Goal: Information Seeking & Learning: Find specific fact

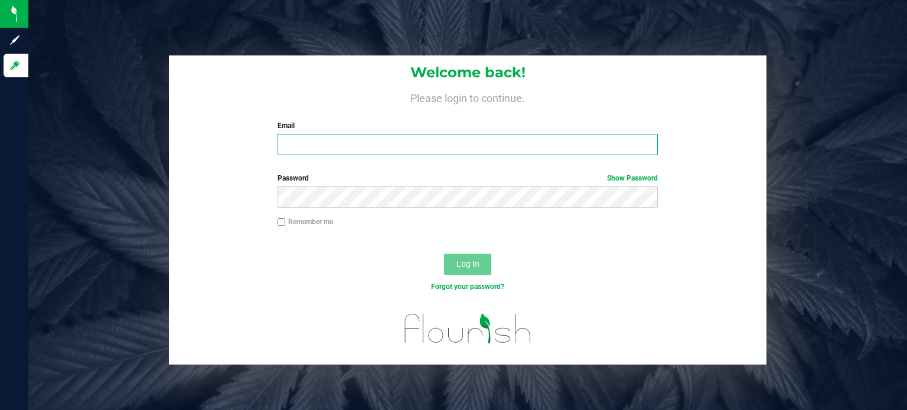
type input "[PERSON_NAME][EMAIL_ADDRESS][PERSON_NAME][DOMAIN_NAME]"
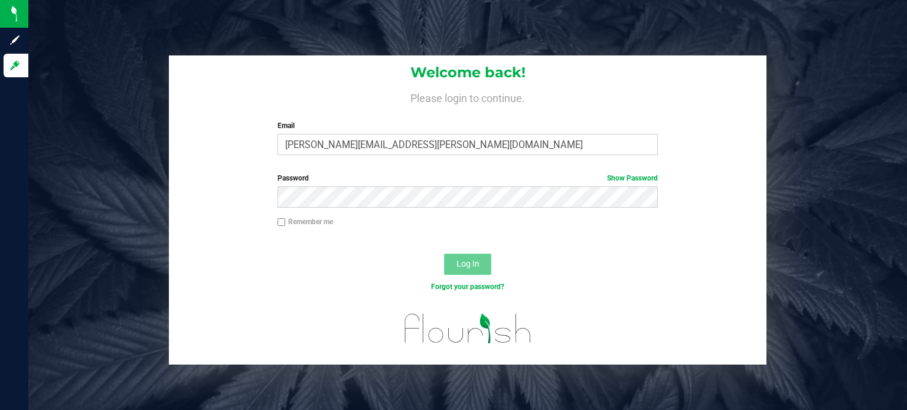
click at [469, 265] on span "Log In" at bounding box center [467, 263] width 23 height 9
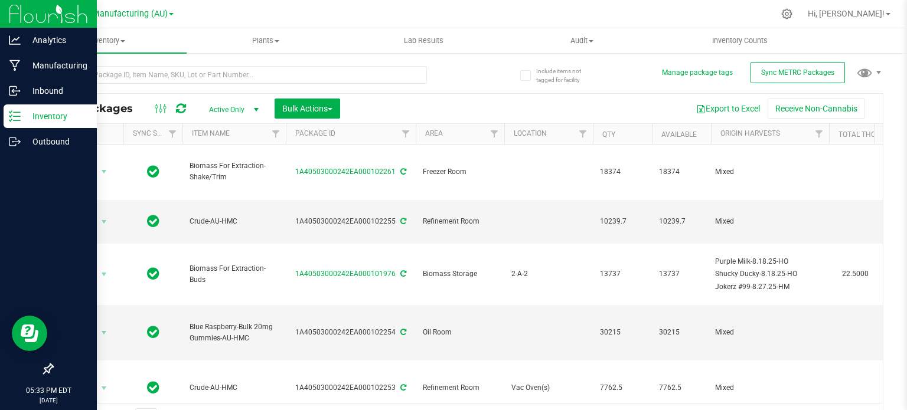
click at [18, 112] on line at bounding box center [17, 112] width 6 height 0
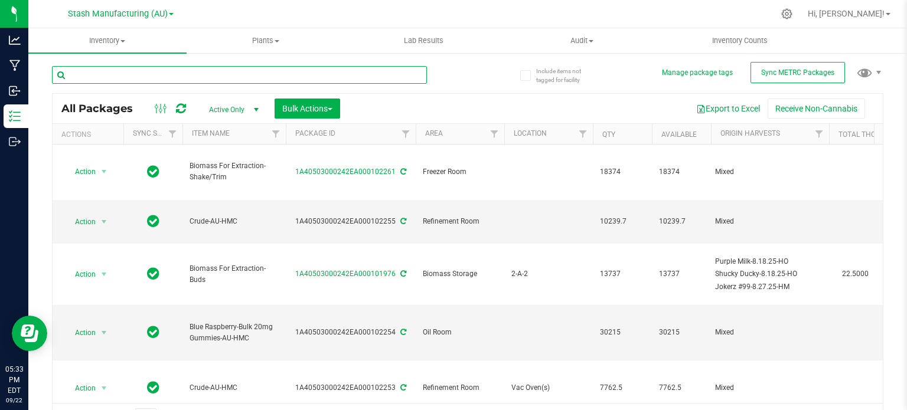
click at [168, 73] on input "text" at bounding box center [239, 75] width 375 height 18
click at [151, 70] on input "text" at bounding box center [239, 75] width 375 height 18
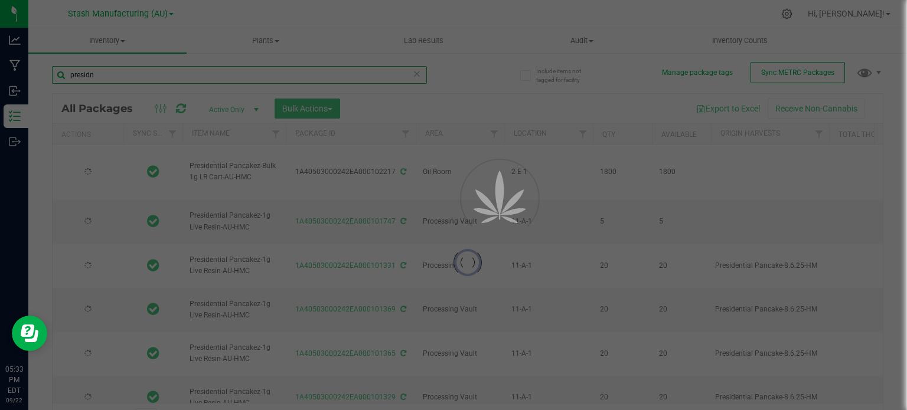
type input "presidne"
type input "2025-09-19"
type input "2027-09-19"
type input "2025-08-13"
type input "2027-08-13"
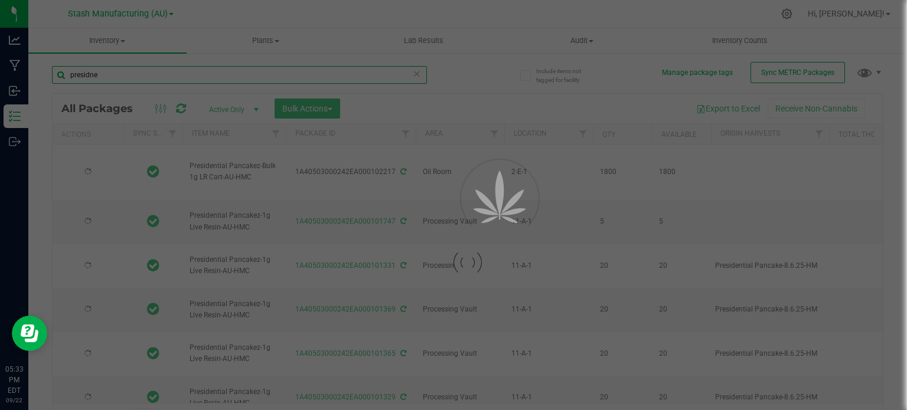
type input "2025-08-13"
type input "2027-08-13"
type input "2025-08-13"
type input "2027-08-13"
type input "2025-08-13"
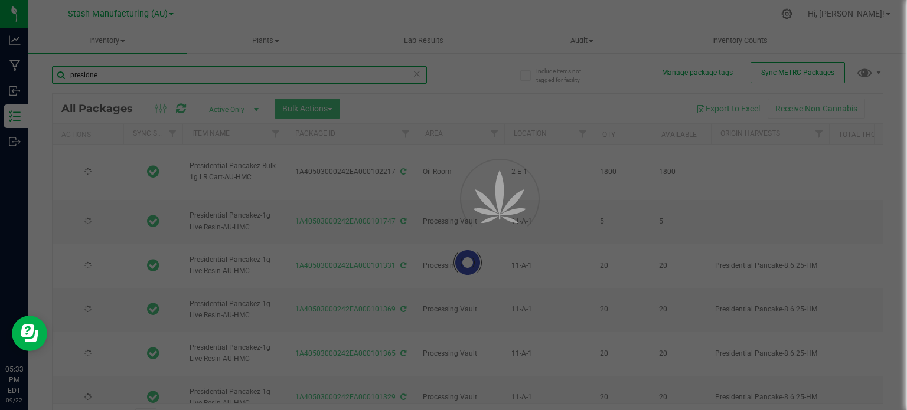
type input "2027-08-13"
type input "2025-08-13"
type input "2027-08-13"
type input "2025-08-13"
type input "2027-08-13"
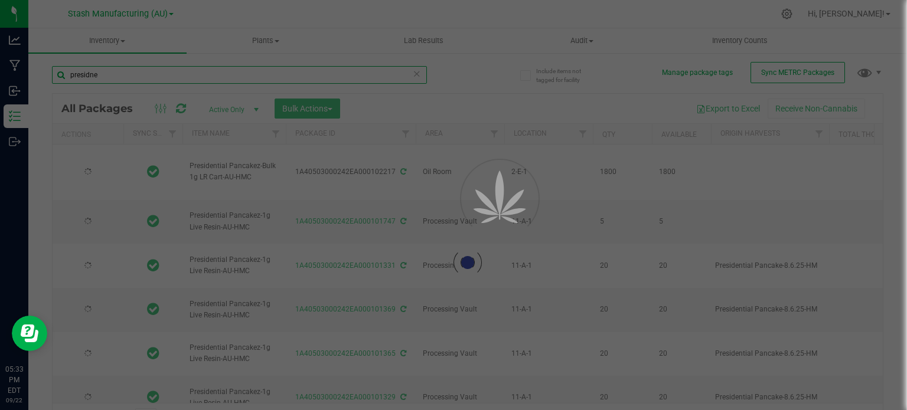
type input "2025-08-13"
type input "2027-08-13"
type input "2025-08-13"
type input "2027-08-13"
type input "2025-08-13"
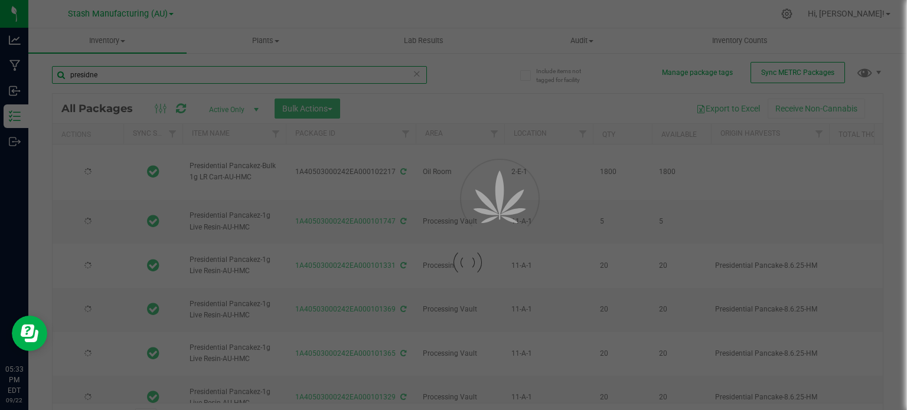
type input "2027-08-13"
type input "2025-08-13"
type input "2027-08-13"
type input "2025-08-13"
type input "2027-08-13"
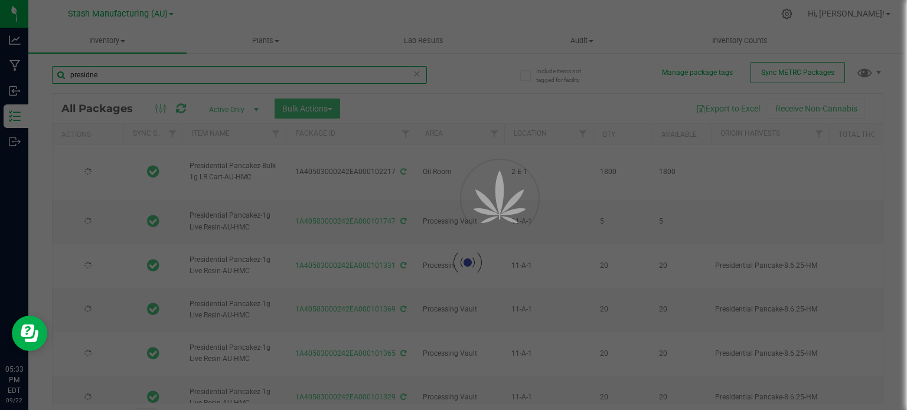
type input "2025-08-13"
type input "2027-08-13"
type input "2025-08-13"
type input "2027-08-13"
type input "2025-08-13"
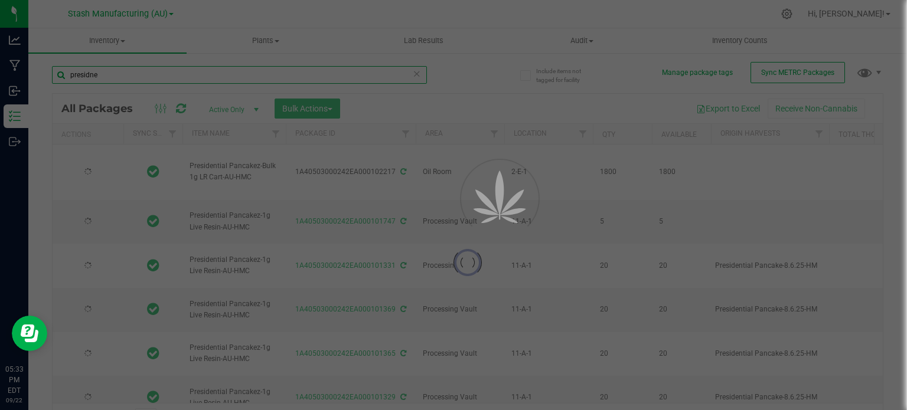
type input "2027-08-13"
type input "2025-08-13"
type input "2027-08-13"
type input "2025-08-13"
type input "2027-08-13"
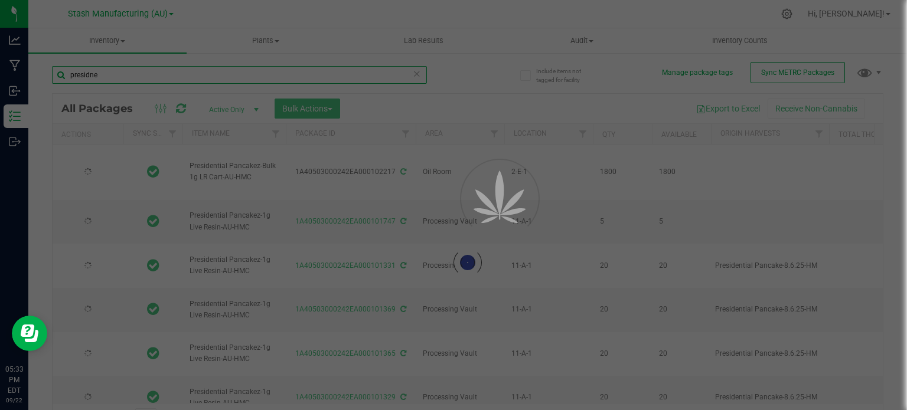
type input "2025-08-13"
type input "2027-08-13"
type input "2025-08-13"
type input "2027-08-13"
type input "2025-08-13"
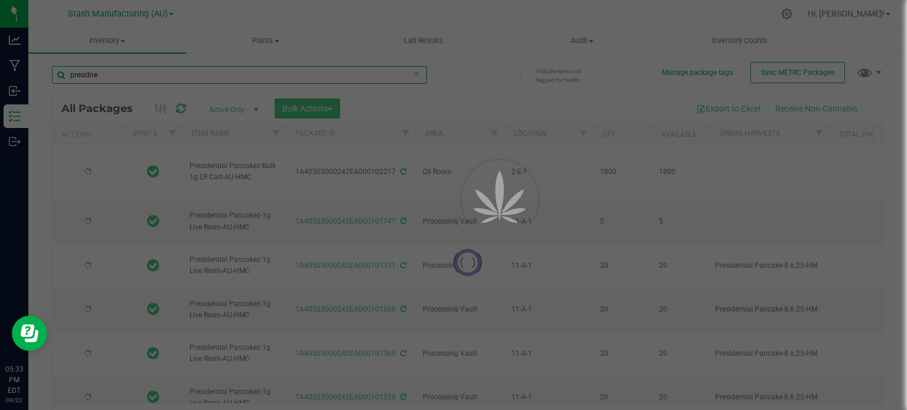
type input "2027-08-13"
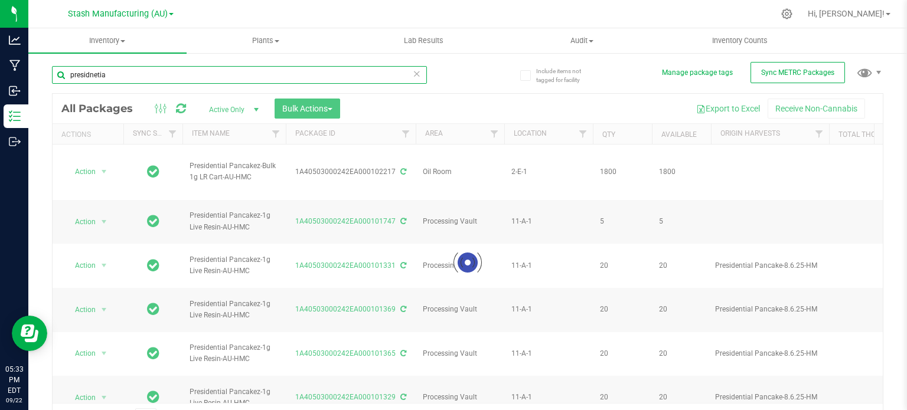
type input "presidnetial"
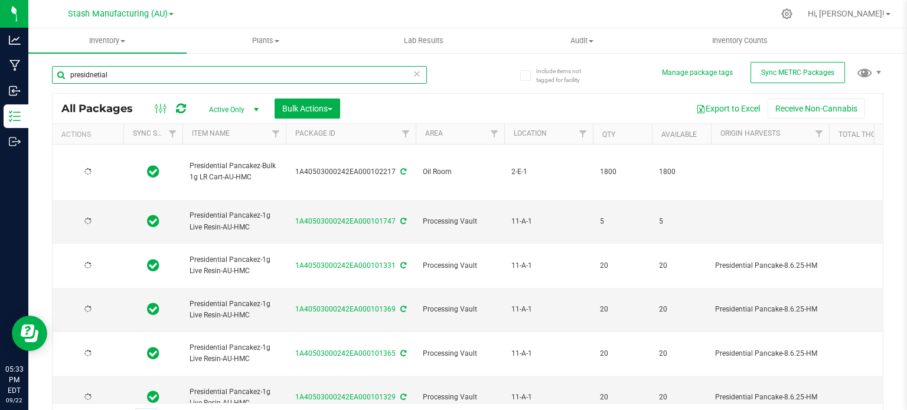
type input "2025-09-19"
type input "2027-09-19"
type input "2025-08-13"
type input "2027-08-13"
type input "2025-08-13"
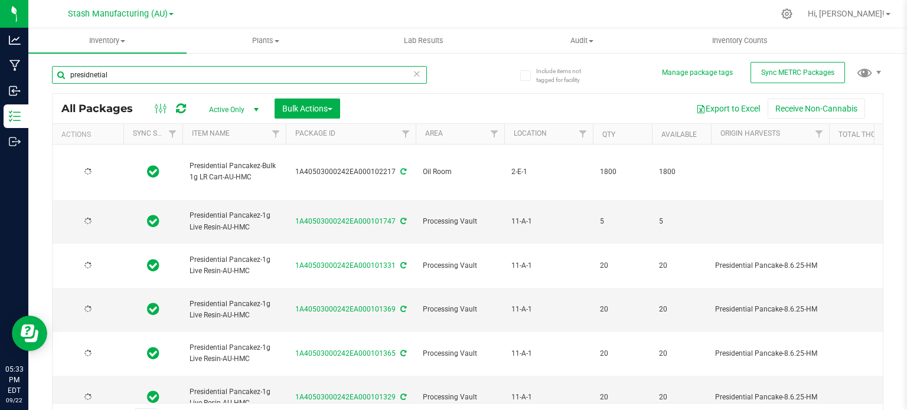
type input "2027-08-13"
type input "2025-08-13"
type input "2027-08-13"
type input "2025-08-13"
type input "2027-08-13"
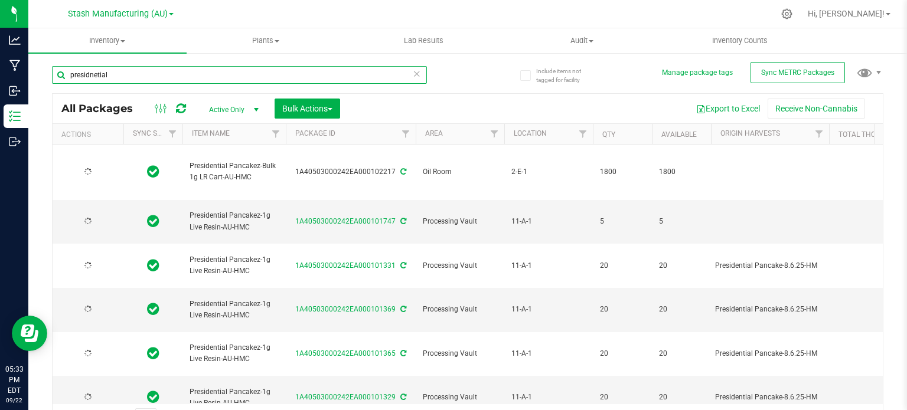
type input "2025-08-13"
type input "2027-08-13"
type input "2025-08-13"
type input "2027-08-13"
type input "2025-08-13"
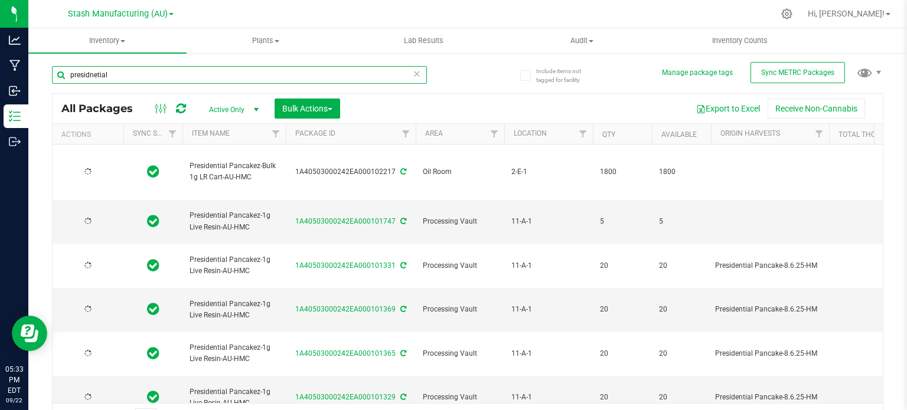
type input "2027-08-13"
type input "2025-08-13"
type input "2027-08-13"
type input "2025-08-13"
type input "2027-08-13"
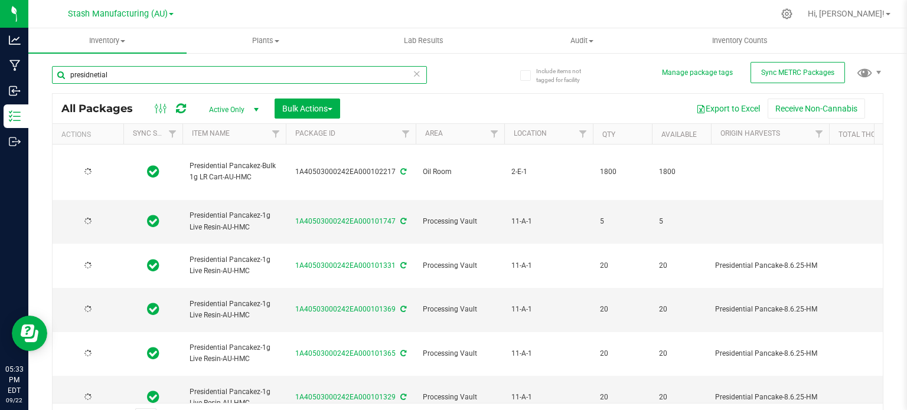
type input "2025-08-13"
type input "2027-08-13"
type input "2025-08-13"
type input "2027-08-13"
type input "2025-08-13"
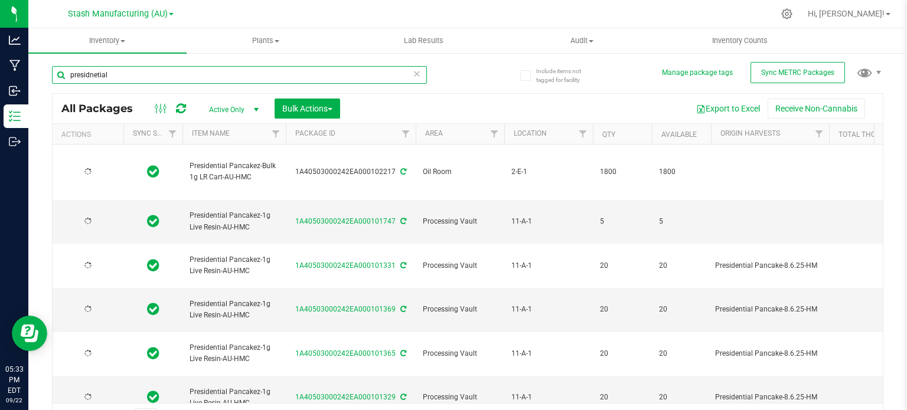
type input "2027-08-13"
type input "2025-08-13"
type input "2027-08-13"
type input "2025-08-13"
type input "2027-08-13"
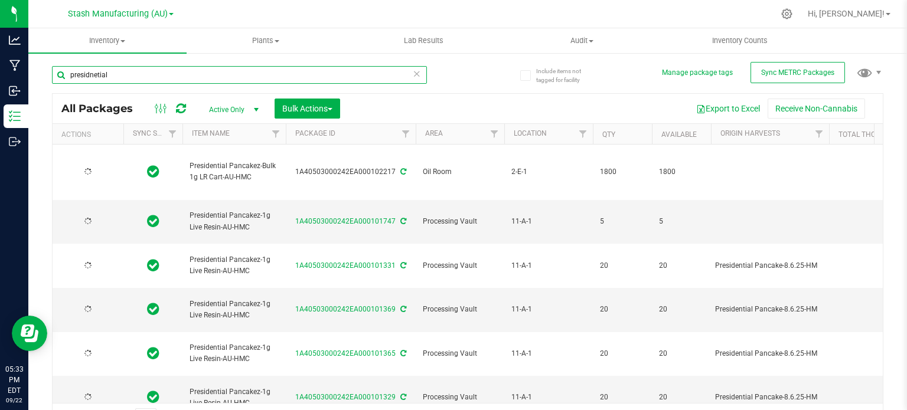
type input "2025-08-13"
type input "2027-08-13"
type input "2025-08-13"
type input "2027-08-13"
type input "2025-08-13"
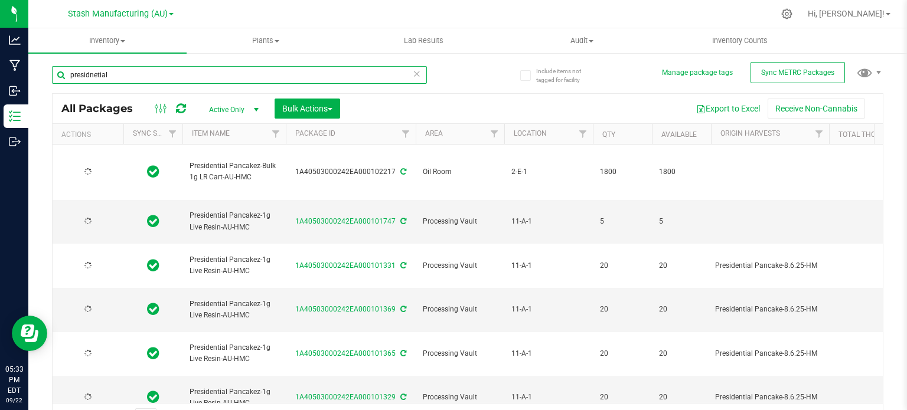
type input "2027-08-13"
type input "2025-08-13"
type input "2027-08-13"
type input "2025-08-13"
type input "2027-08-13"
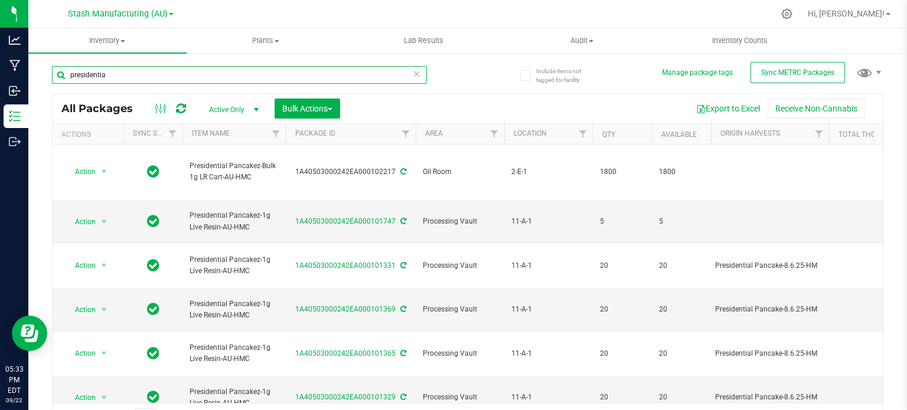
type input "presidential"
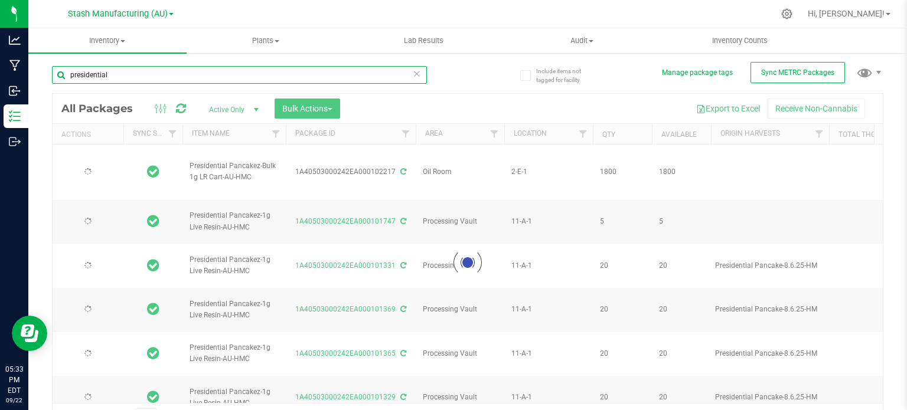
type input "2025-09-19"
type input "2027-09-19"
type input "2025-08-13"
type input "2027-08-13"
type input "2025-08-13"
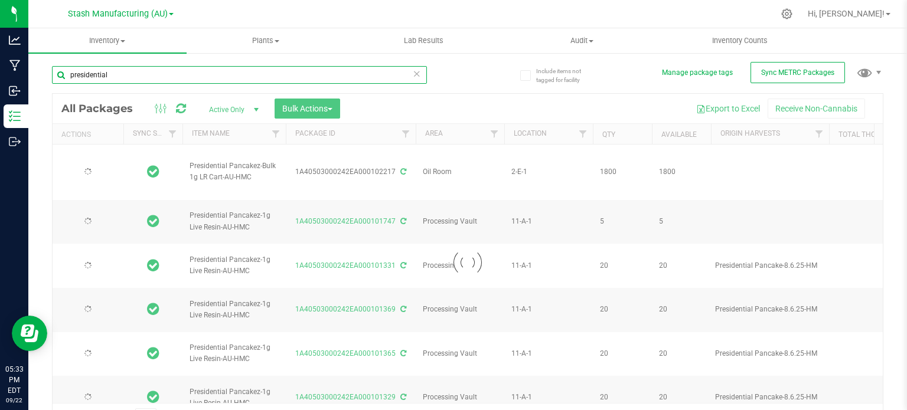
type input "2027-08-13"
type input "2025-08-13"
type input "2027-08-13"
type input "2025-08-13"
type input "2027-08-13"
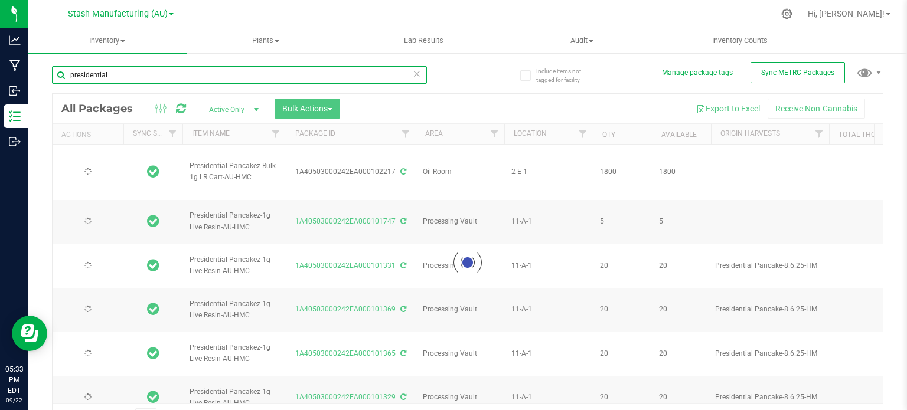
type input "2025-08-13"
type input "2027-08-13"
type input "2025-08-13"
type input "2027-08-13"
type input "2025-08-13"
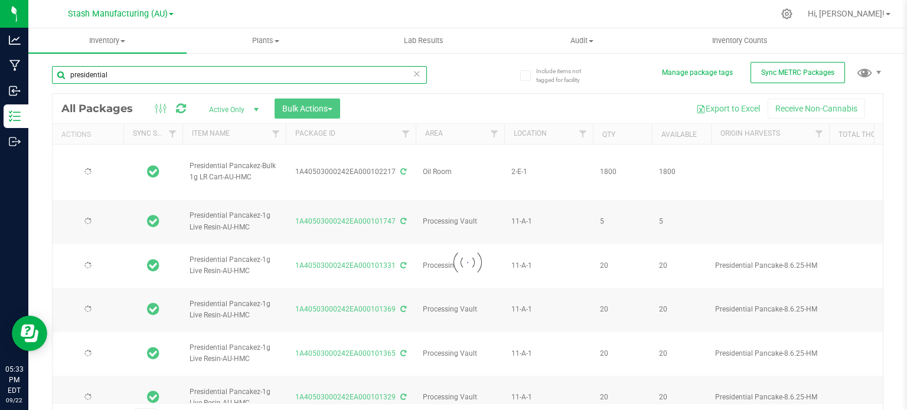
type input "2027-08-13"
type input "2025-08-13"
type input "2027-08-13"
type input "2025-08-13"
type input "2027-08-13"
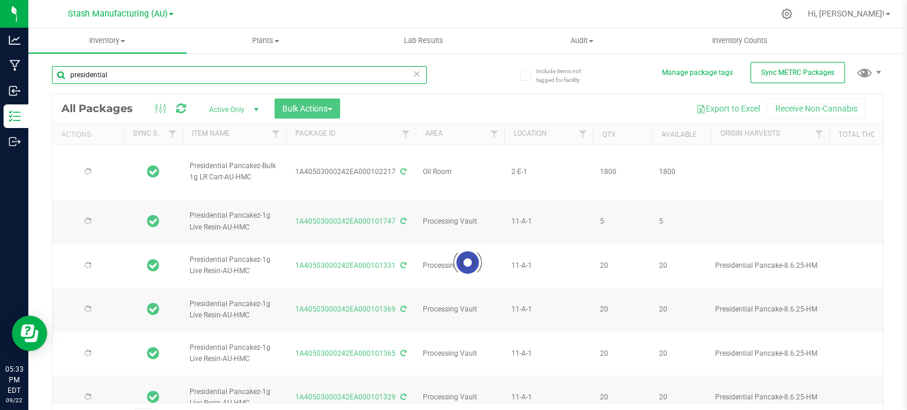
type input "2025-08-13"
type input "2027-08-13"
type input "2025-08-13"
type input "2027-08-13"
type input "2025-08-13"
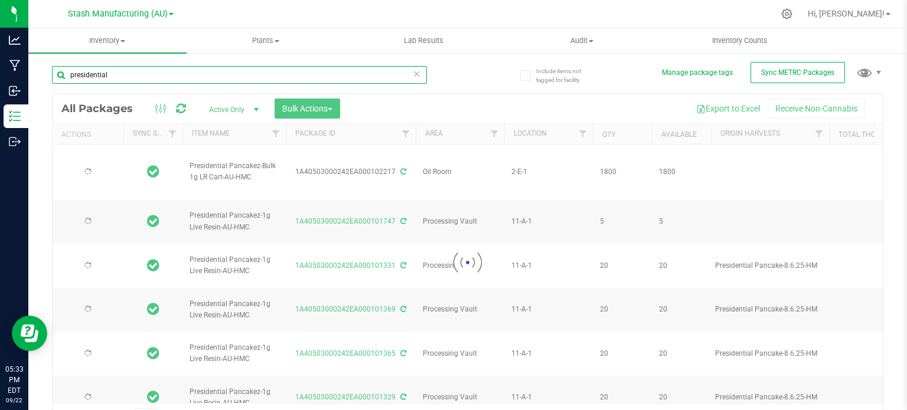
type input "2027-08-13"
type input "2025-08-13"
type input "2027-08-13"
type input "2025-08-13"
type input "2027-08-13"
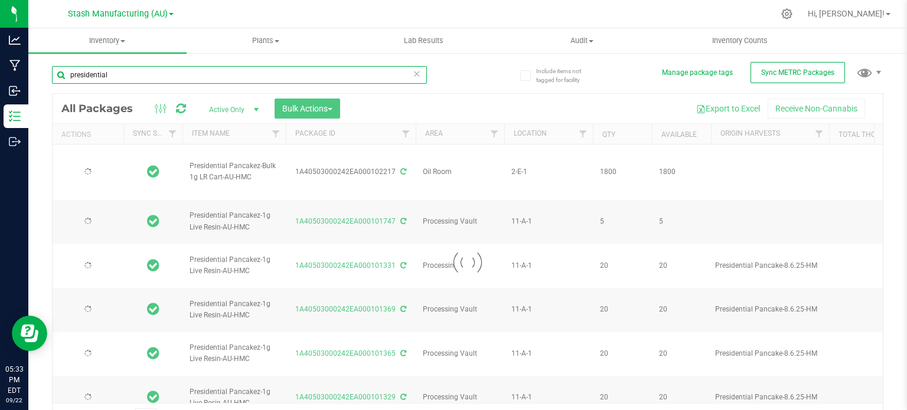
type input "2025-08-13"
type input "2027-08-13"
type input "2025-08-13"
type input "2027-08-13"
type input "2025-08-13"
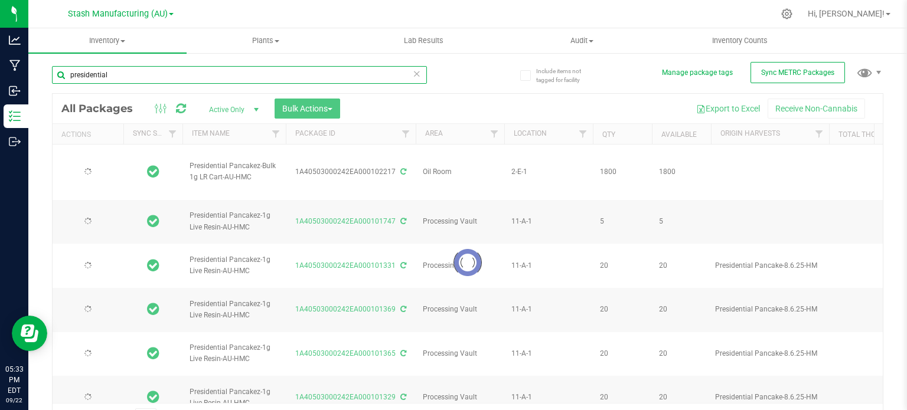
type input "2027-08-13"
type input "2025-08-13"
type input "2027-08-13"
type input "2025-08-13"
type input "2027-08-13"
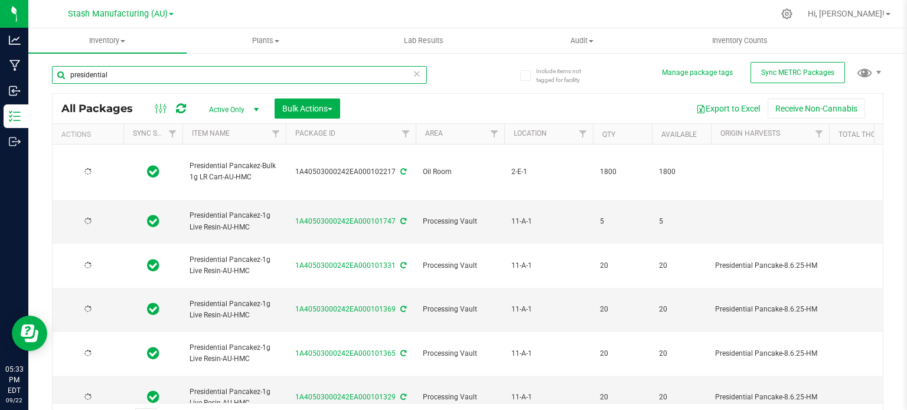
type input "2025-09-19"
type input "2027-09-19"
type input "2025-08-13"
type input "2027-08-13"
type input "2025-08-13"
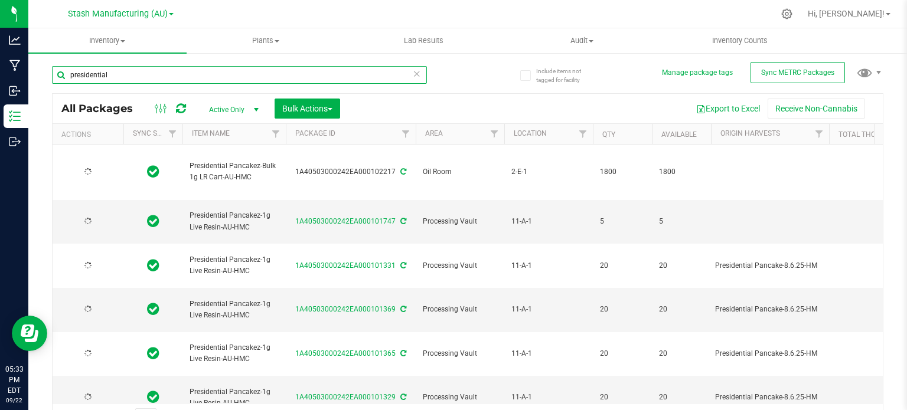
type input "2027-08-13"
type input "2025-08-13"
type input "2027-08-13"
type input "2025-08-13"
type input "2027-08-13"
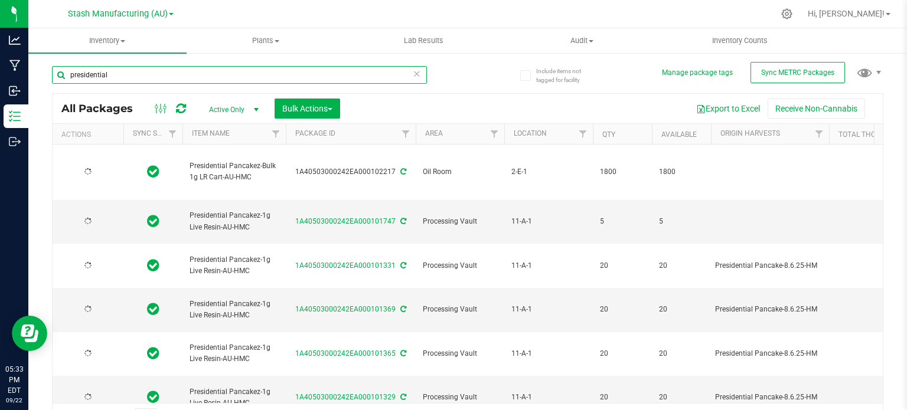
type input "2025-08-13"
type input "2027-08-13"
type input "2025-08-13"
type input "2027-08-13"
type input "2025-08-13"
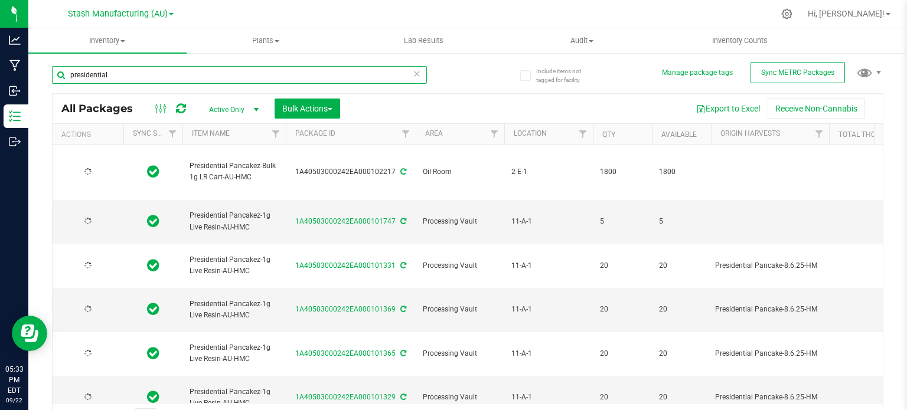
type input "2027-08-13"
type input "2025-08-13"
type input "2027-08-13"
type input "2025-08-13"
type input "2027-08-13"
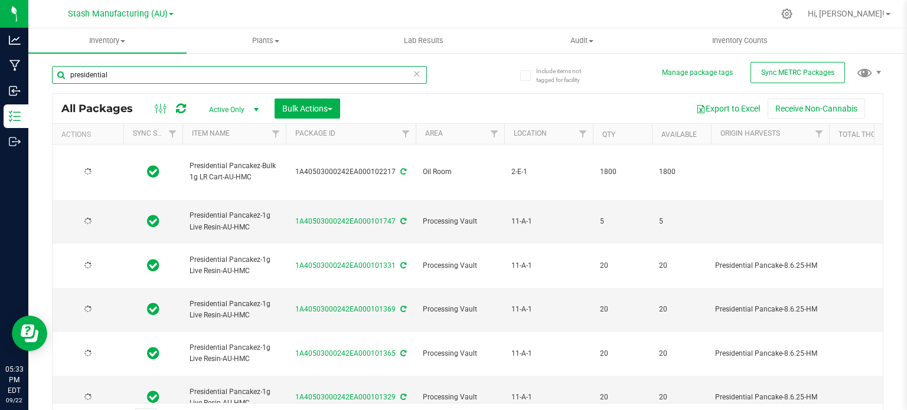
type input "2025-08-13"
type input "2027-08-13"
type input "2025-08-13"
type input "2027-08-13"
type input "2025-08-13"
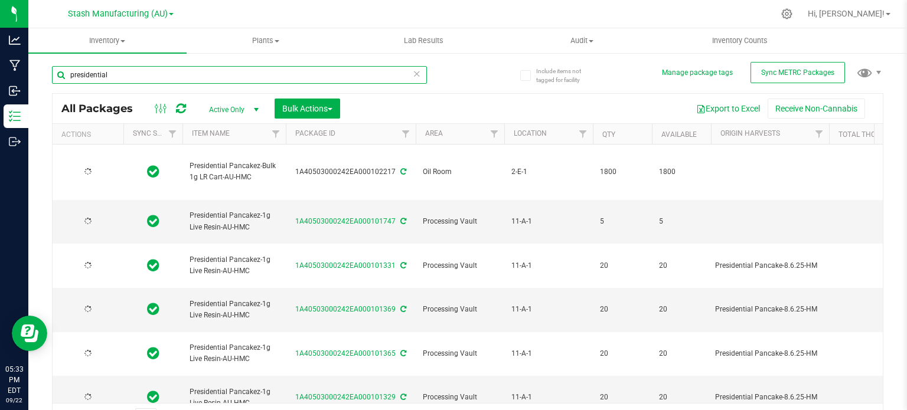
type input "2027-08-13"
type input "2025-08-13"
type input "2027-08-13"
type input "2025-08-13"
type input "2027-08-13"
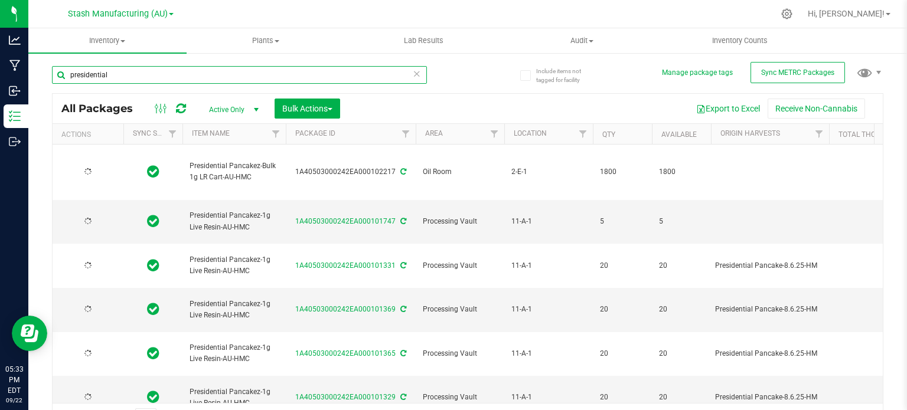
type input "2025-08-13"
type input "2027-08-13"
type input "2025-08-13"
type input "2027-08-13"
type input "2025-08-13"
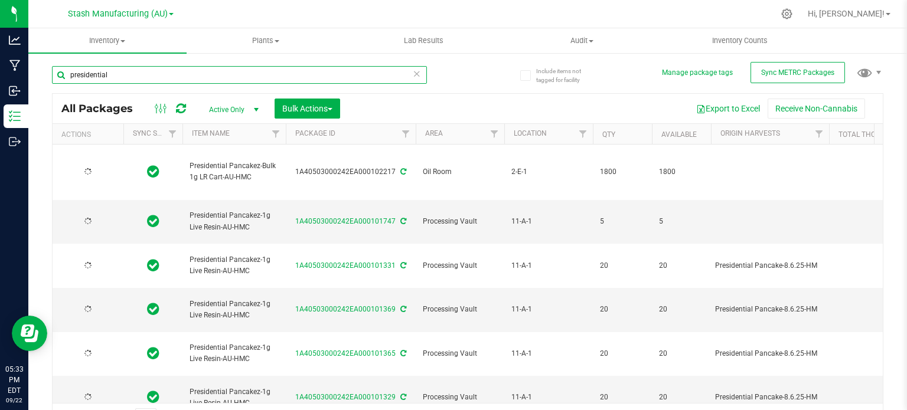
type input "2027-08-13"
type input "2025-08-13"
type input "2027-08-13"
type input "2025-08-13"
type input "2027-08-13"
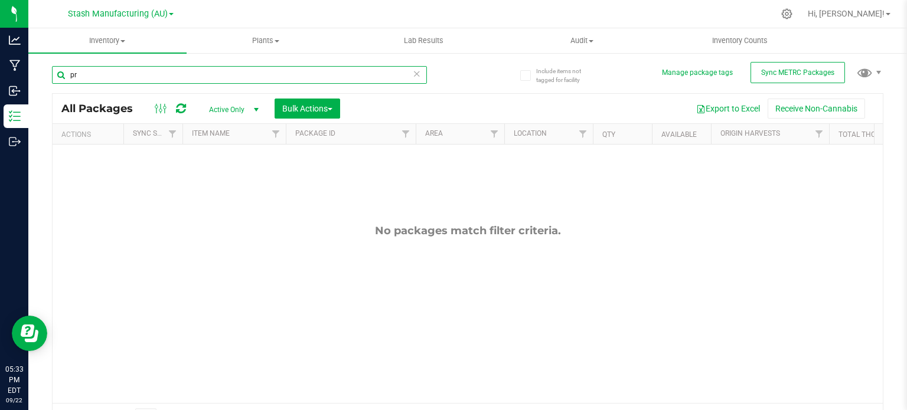
type input "p"
type input "Permanent Marker"
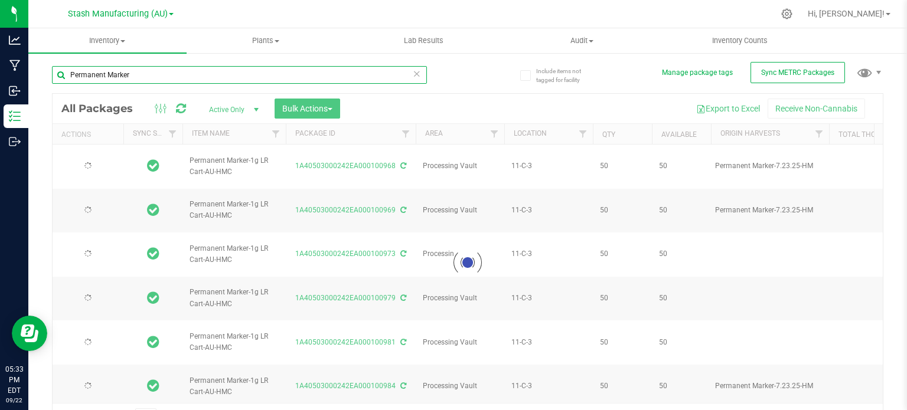
type input "2025-08-18"
type input "2027-08-18"
type input "2025-08-18"
type input "2027-08-18"
type input "2025-08-18"
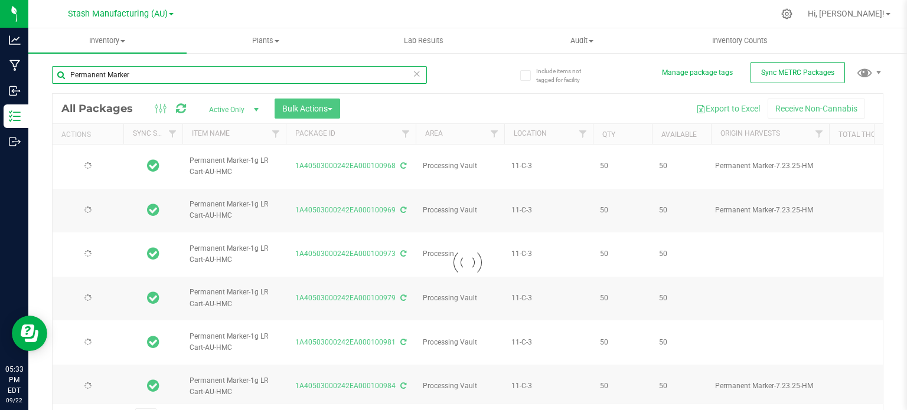
type input "2027-08-18"
type input "2025-08-18"
type input "2027-08-18"
type input "2025-08-18"
type input "2027-08-18"
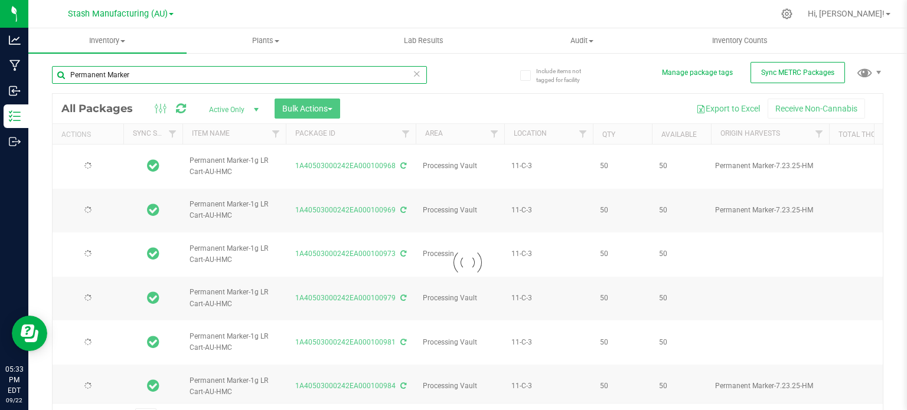
type input "2025-08-18"
type input "2027-08-18"
type input "2025-08-18"
type input "2027-08-18"
type input "2025-08-18"
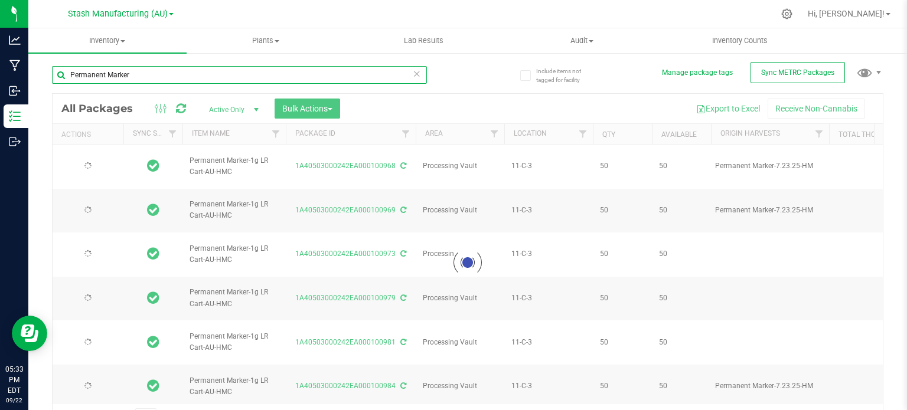
type input "2027-08-18"
type input "2025-08-18"
type input "2027-08-18"
type input "2025-08-18"
type input "2027-08-18"
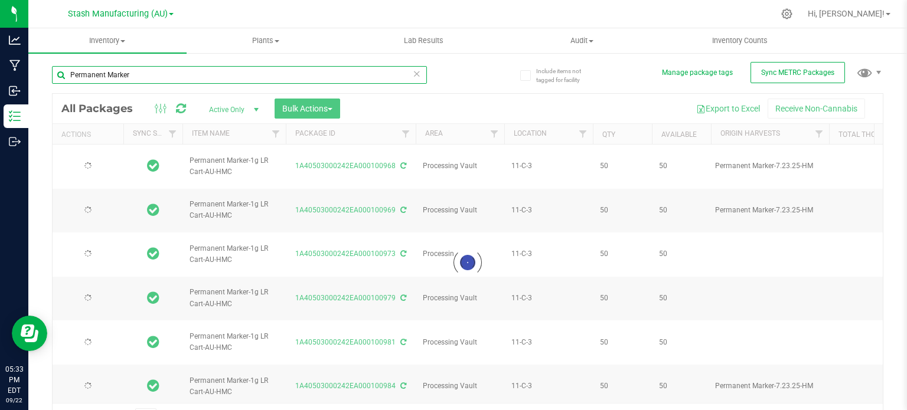
type input "2026-08-29"
type input "2025-07-28"
type input "2027-07-25"
type input "2025-07-28"
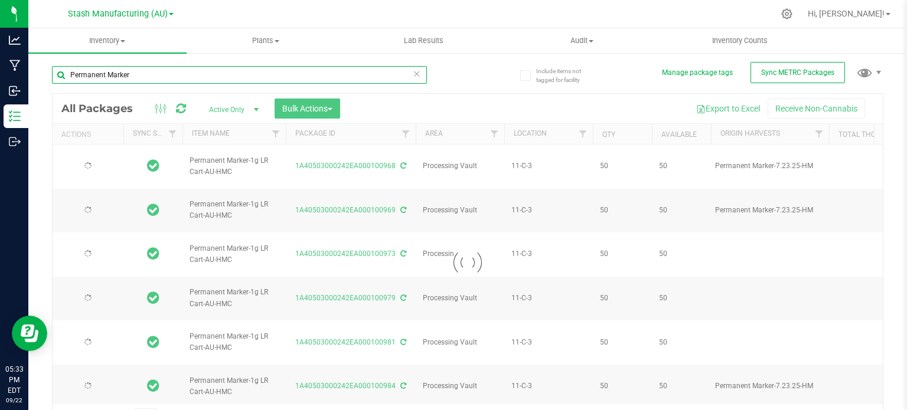
type input "2027-07-25"
type input "2025-07-28"
type input "2027-07-25"
type input "2025-07-28"
type input "2027-07-25"
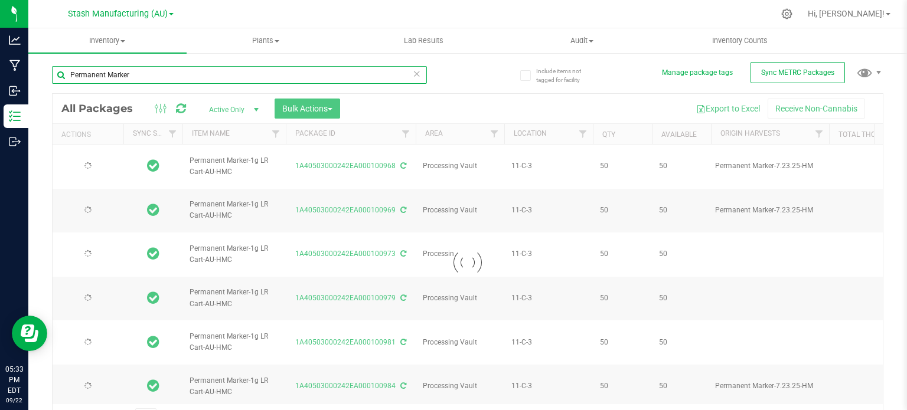
type input "2025-07-28"
type input "2027-07-25"
type input "2025-07-28"
type input "2027-07-25"
type input "2025-07-28"
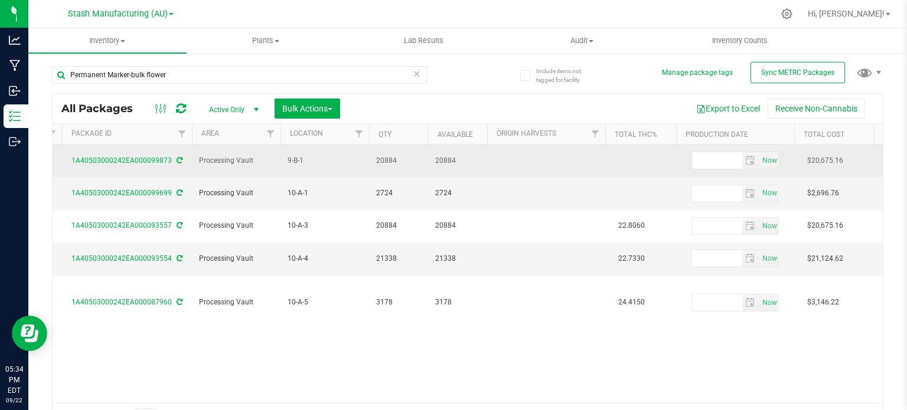
click at [178, 158] on icon at bounding box center [180, 160] width 6 height 7
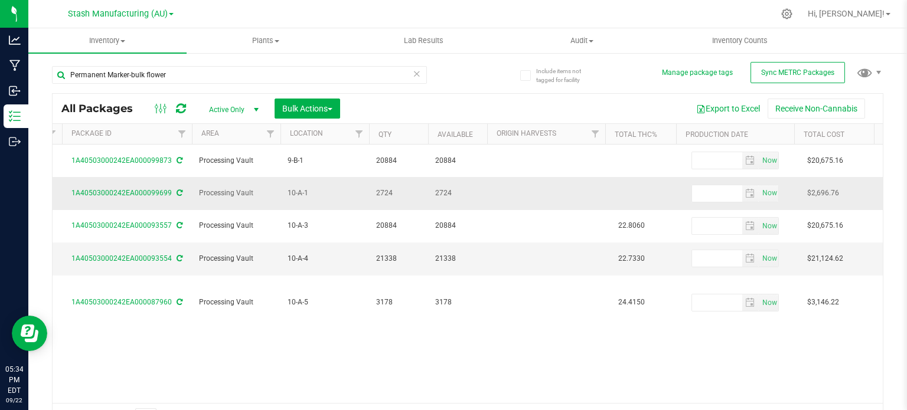
click at [178, 195] on icon at bounding box center [180, 193] width 6 height 7
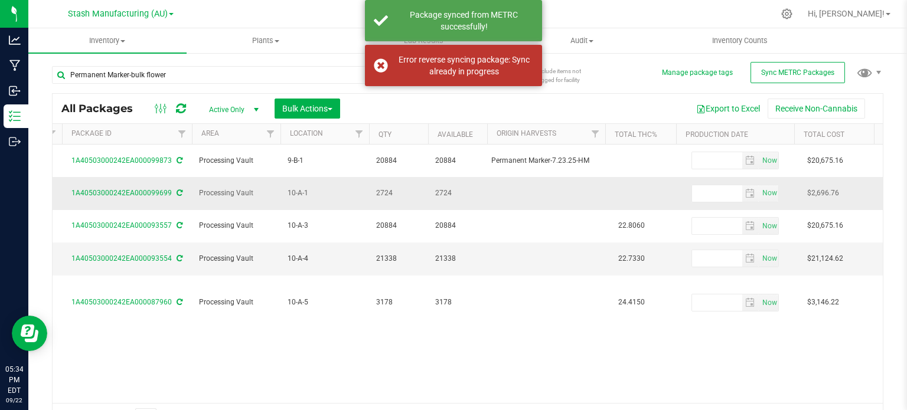
click at [177, 191] on icon at bounding box center [180, 193] width 6 height 7
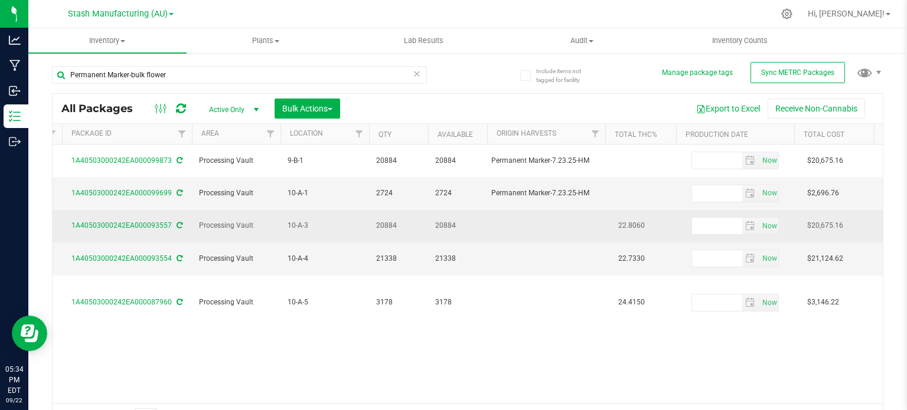
click at [177, 226] on icon at bounding box center [180, 225] width 6 height 7
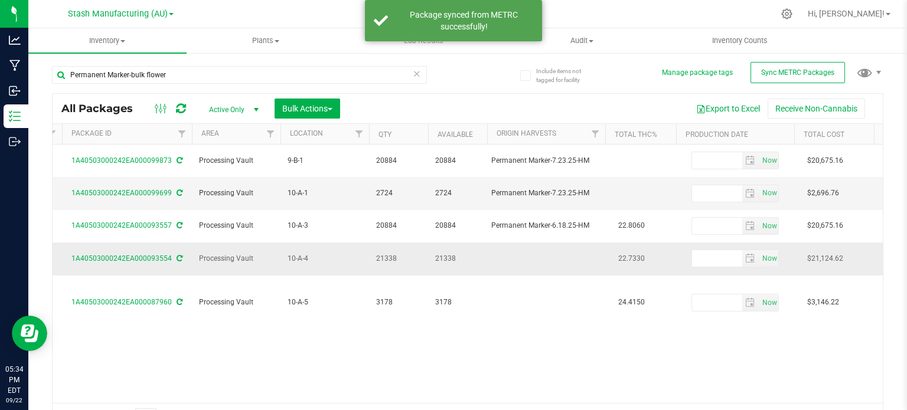
click at [177, 259] on icon at bounding box center [180, 258] width 6 height 7
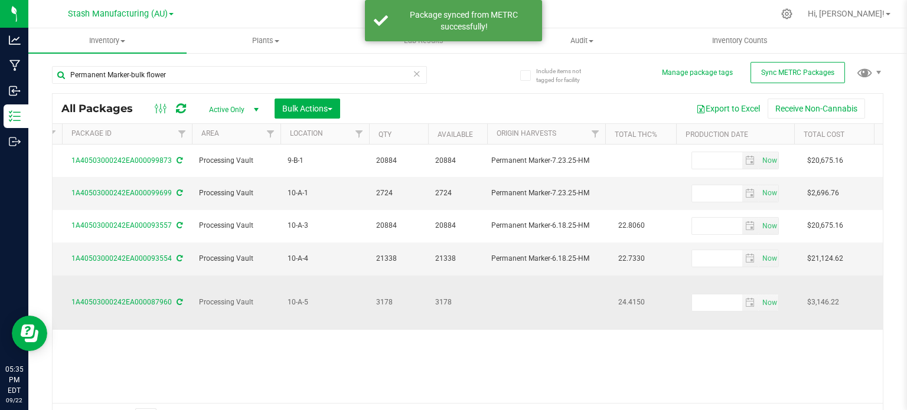
click at [178, 299] on icon at bounding box center [180, 302] width 6 height 7
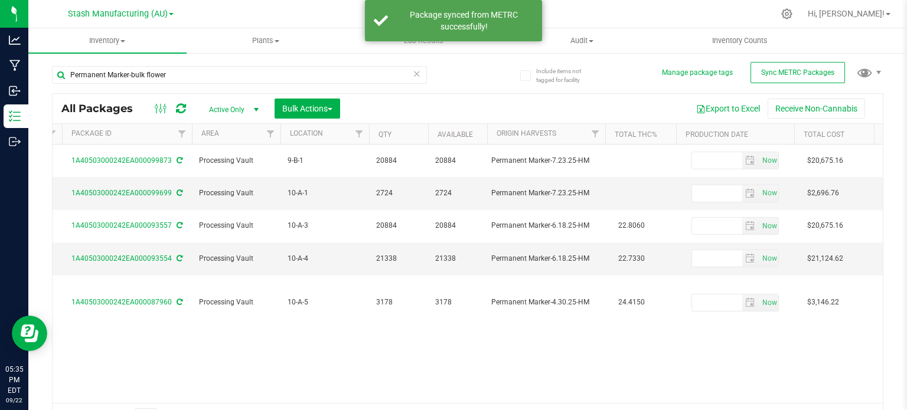
click at [478, 343] on div "Action Action Adjust qty Create package Edit attributes Global inventory Locate…" at bounding box center [468, 274] width 830 height 259
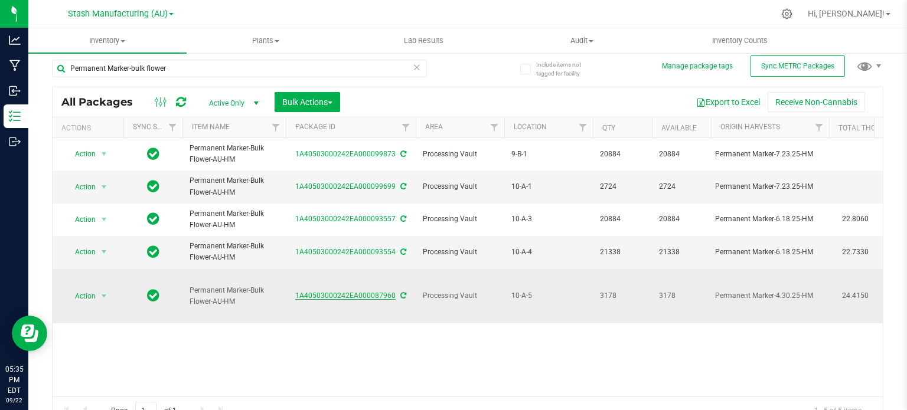
drag, startPoint x: 294, startPoint y: 283, endPoint x: 393, endPoint y: 284, distance: 99.2
click at [393, 290] on div "1A40503000242EA000087960" at bounding box center [350, 295] width 133 height 11
copy link "1A40503000242EA000087960"
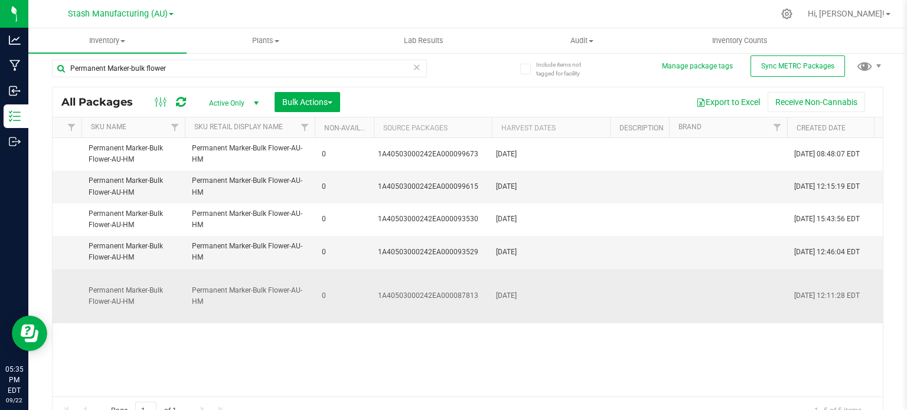
click at [435, 290] on div "1A40503000242EA000087813" at bounding box center [433, 295] width 110 height 11
copy div "1A40503000242EA000087813"
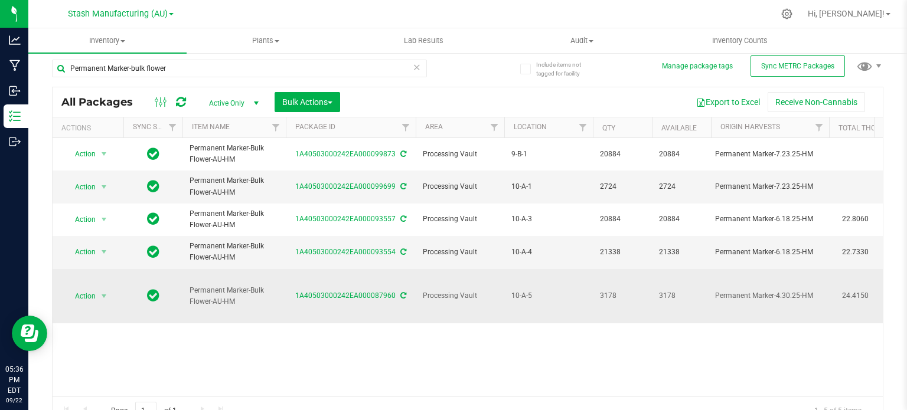
click at [818, 281] on td "Permanent Marker-4.30.25-HM" at bounding box center [770, 296] width 118 height 55
click at [781, 290] on div "Permanent Marker-4.30.25-HM" at bounding box center [770, 295] width 110 height 11
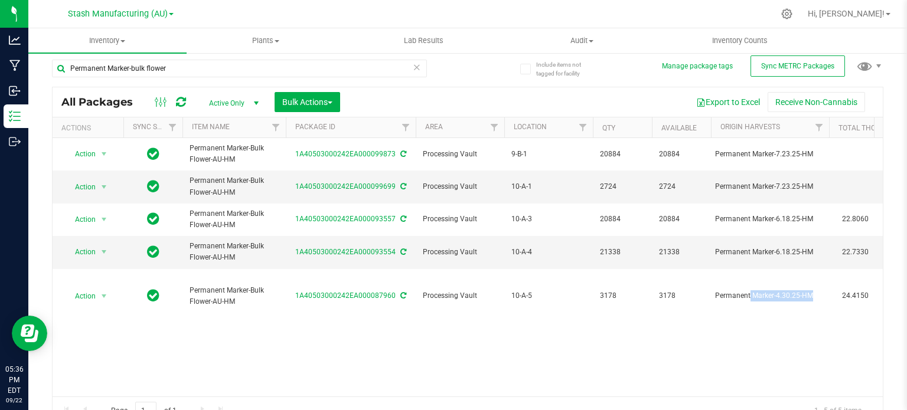
copy div "Permanent Marker-4.30.25-HM"
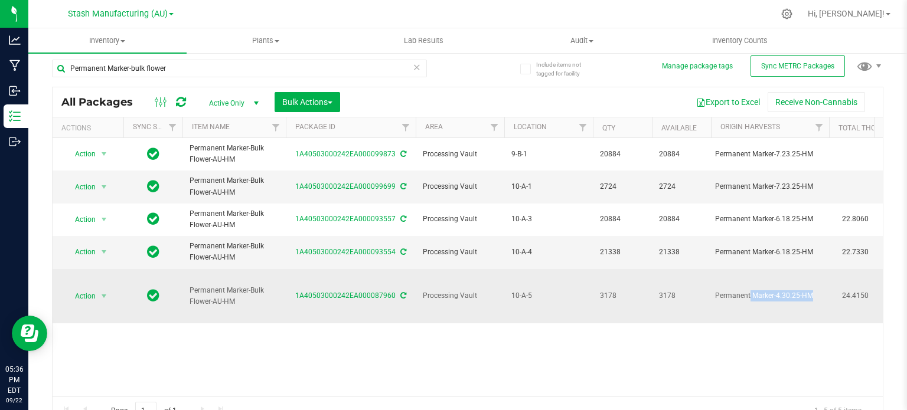
drag, startPoint x: 246, startPoint y: 290, endPoint x: 176, endPoint y: 273, distance: 71.6
copy tr "Permanent Marker-Bulk Flower-AU-HM"
